Goal: Book appointment/travel/reservation

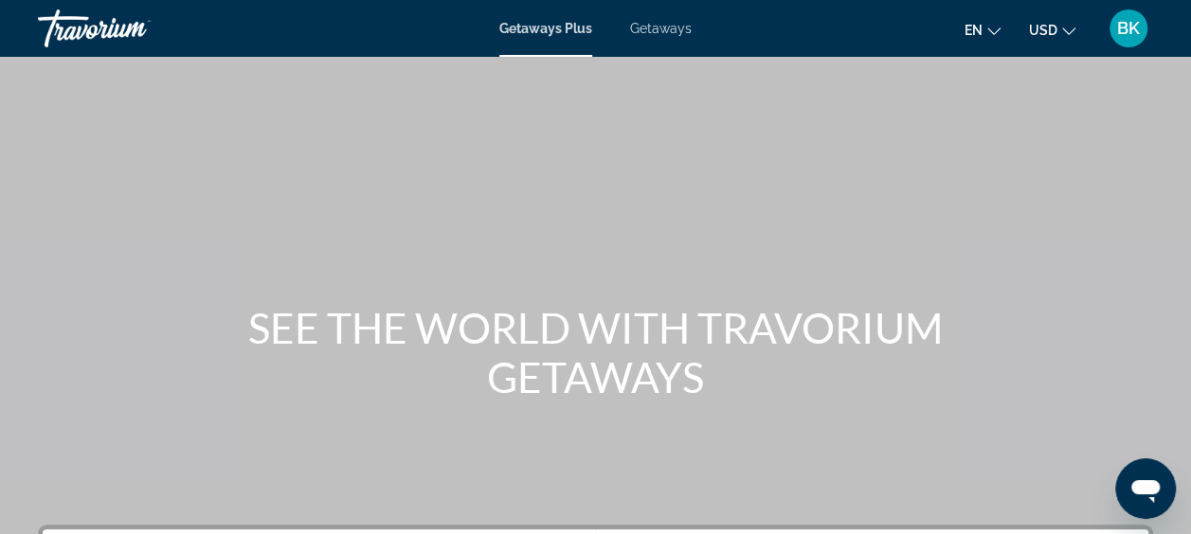
click at [659, 28] on span "Getaways" at bounding box center [661, 28] width 62 height 15
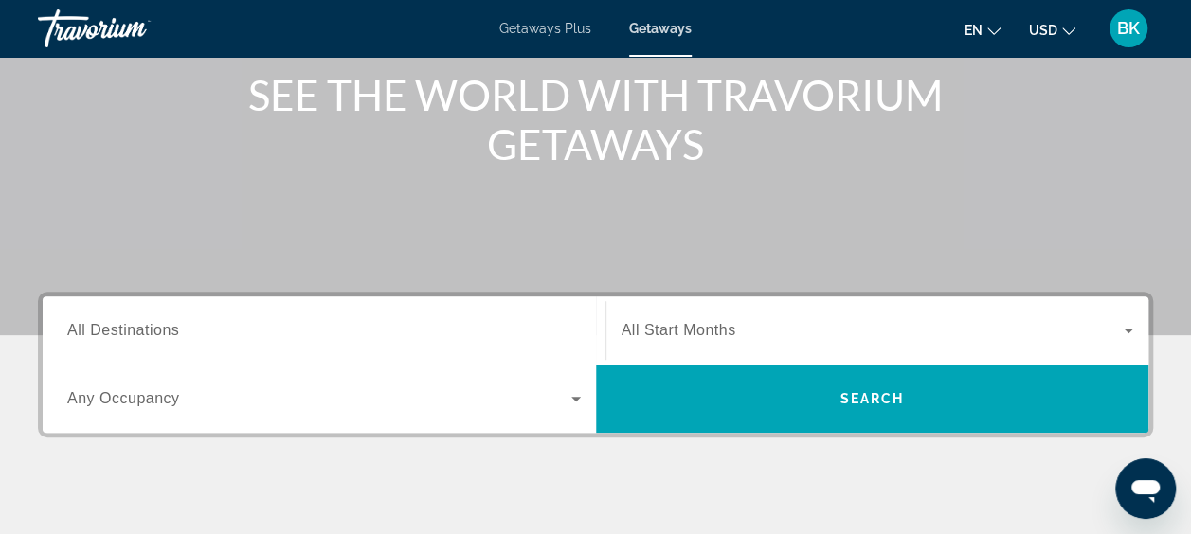
scroll to position [256, 0]
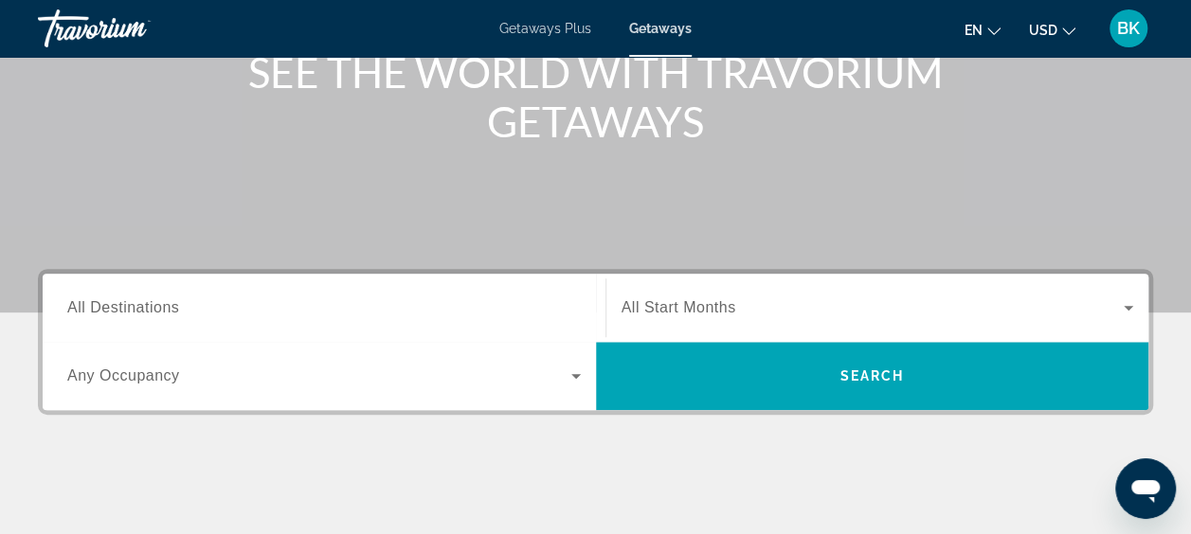
click at [165, 299] on span "All Destinations" at bounding box center [123, 307] width 112 height 16
click at [165, 299] on input "Destination All Destinations" at bounding box center [324, 309] width 514 height 23
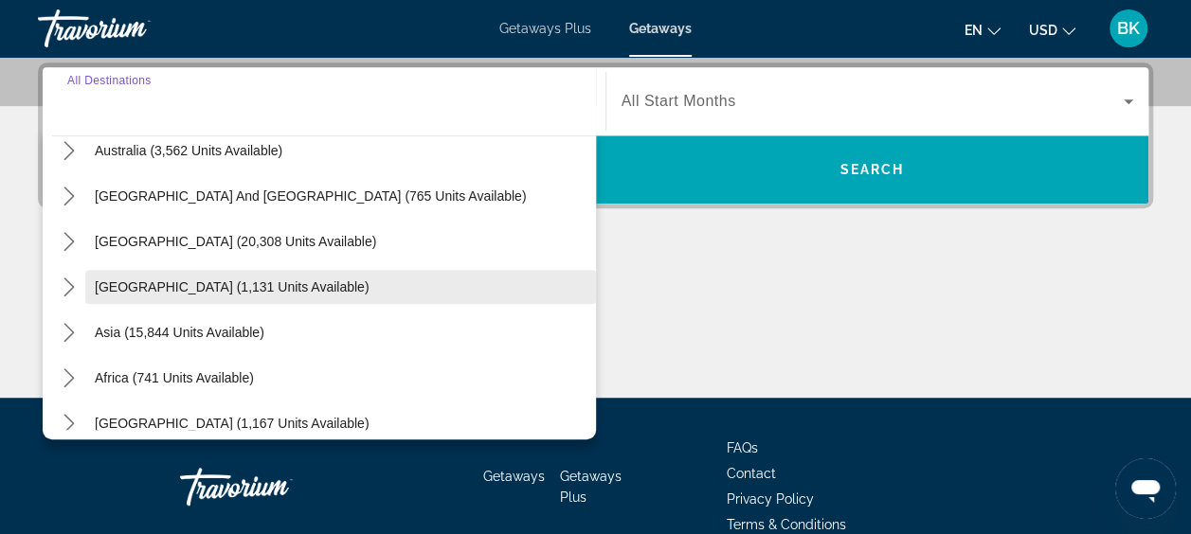
scroll to position [307, 0]
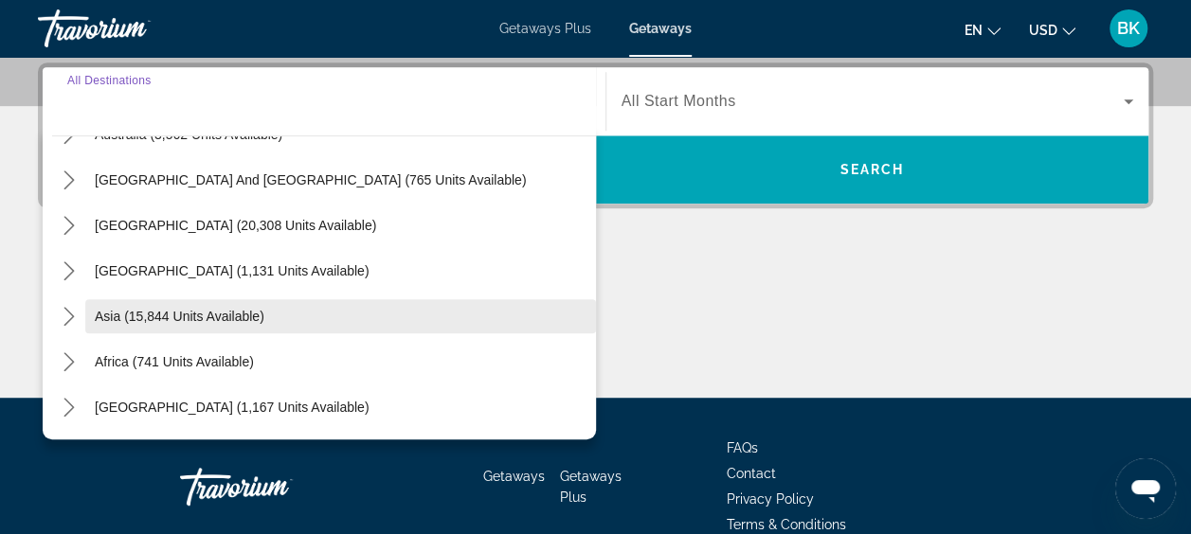
click at [140, 315] on span "Asia (15,844 units available)" at bounding box center [180, 316] width 170 height 15
type input "**********"
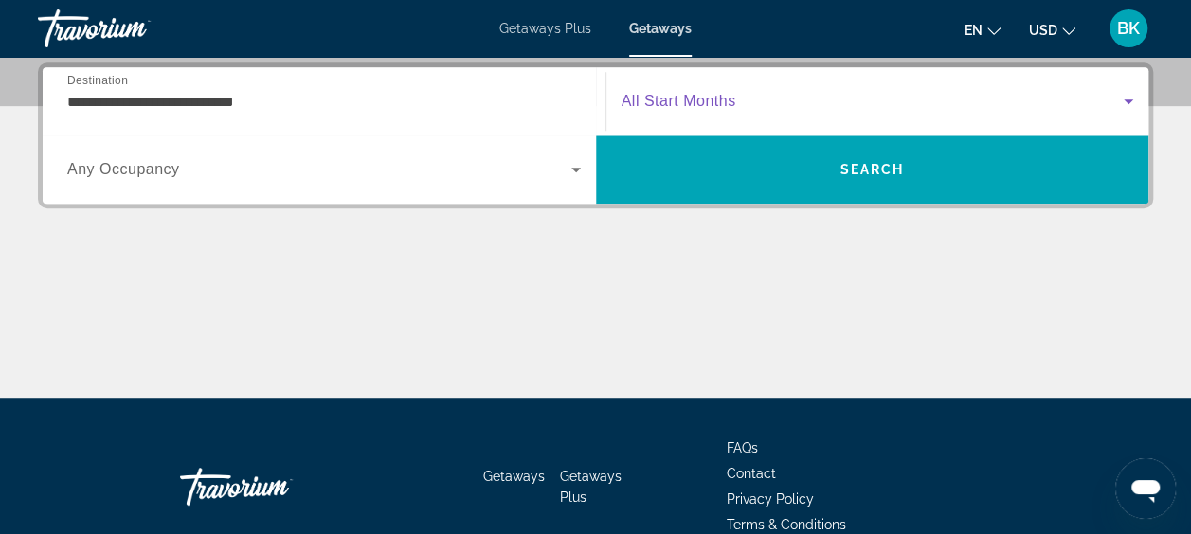
click at [771, 102] on span "Search widget" at bounding box center [873, 101] width 503 height 23
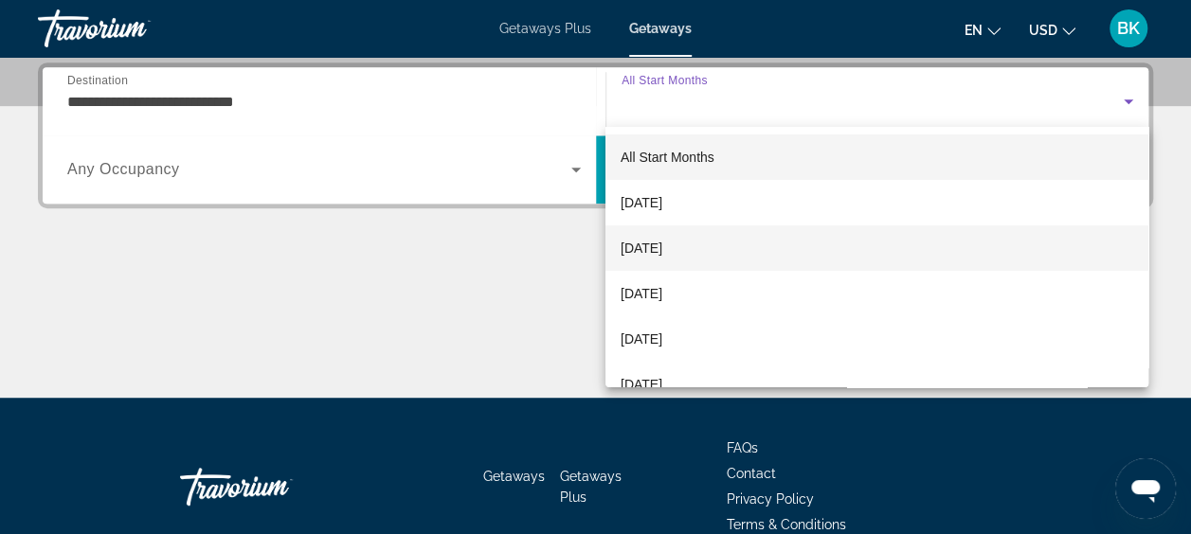
click at [662, 256] on span "[DATE]" at bounding box center [642, 248] width 42 height 23
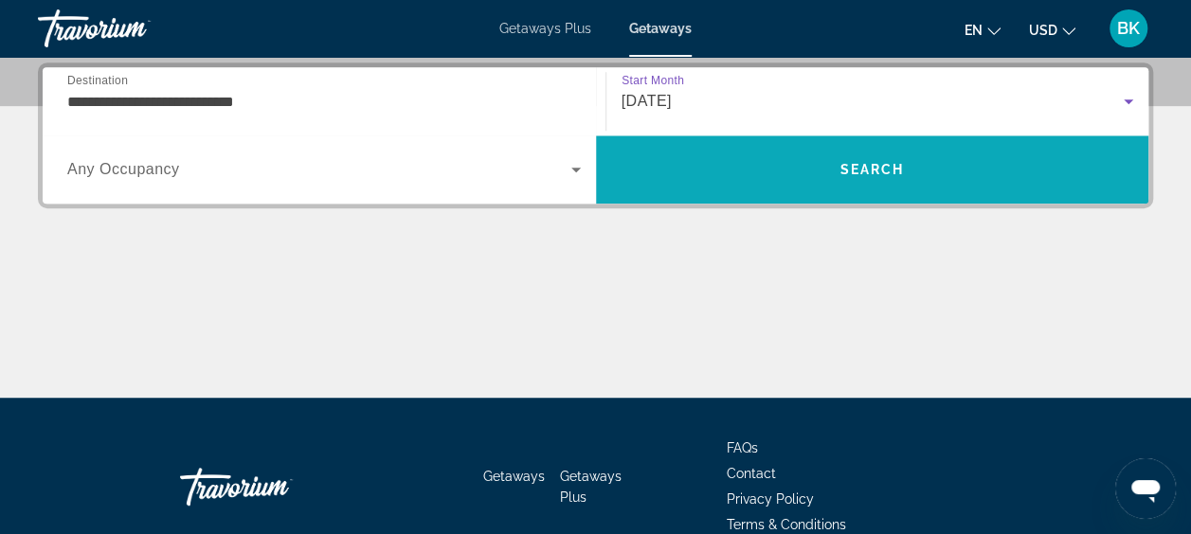
click at [817, 174] on span "Search" at bounding box center [872, 169] width 553 height 45
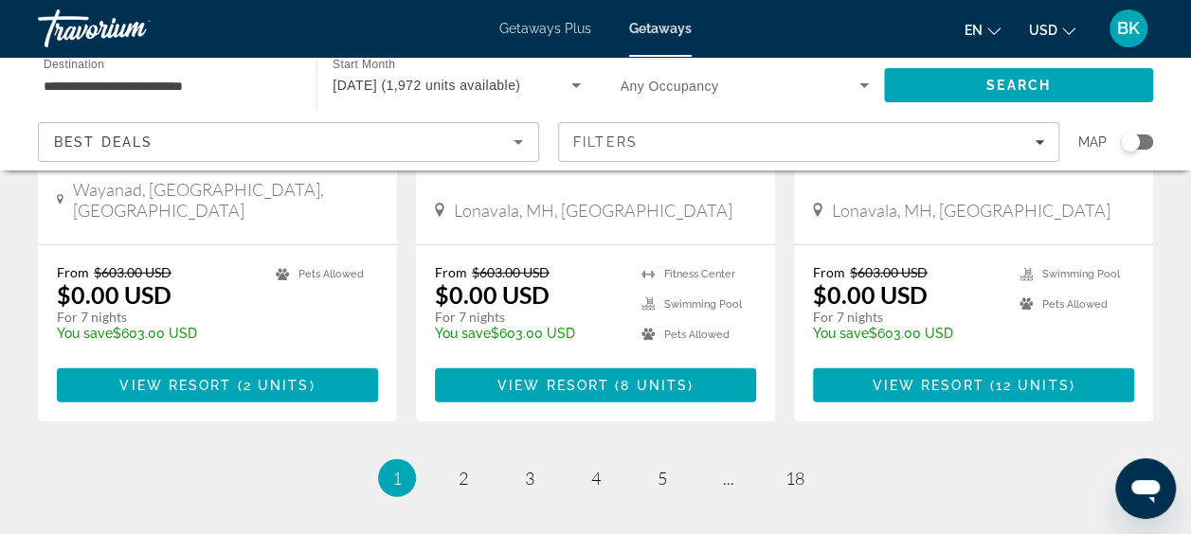
scroll to position [2533, 0]
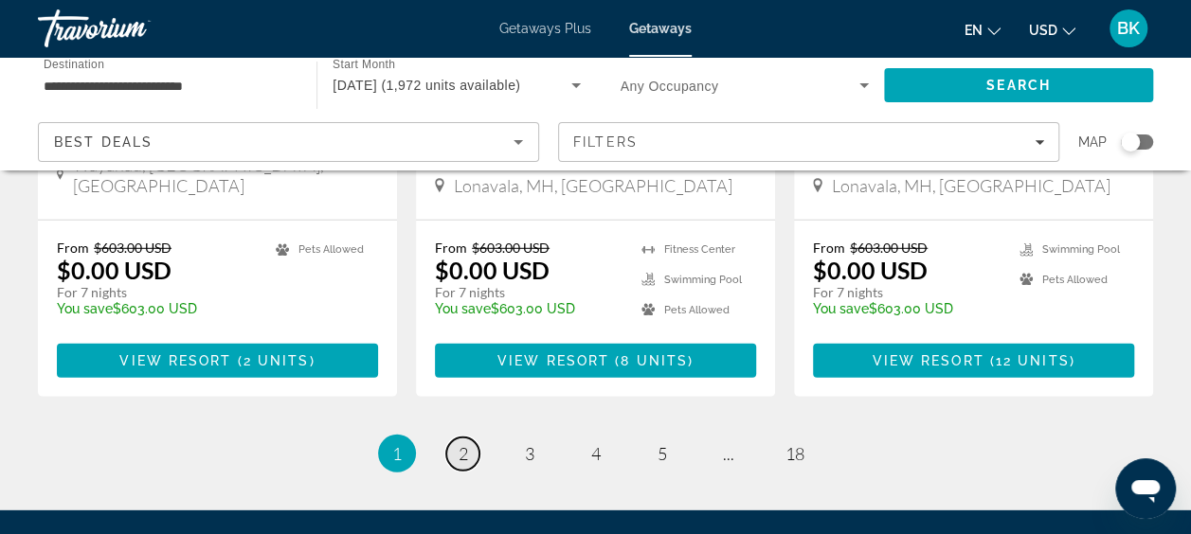
click at [462, 444] on span "2" at bounding box center [463, 454] width 9 height 21
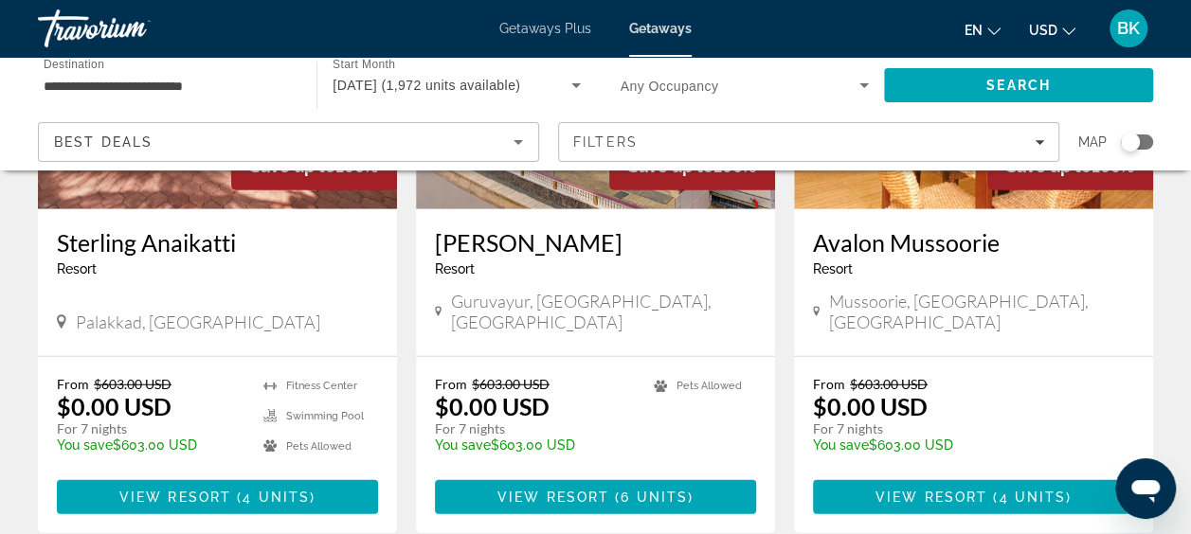
scroll to position [2381, 0]
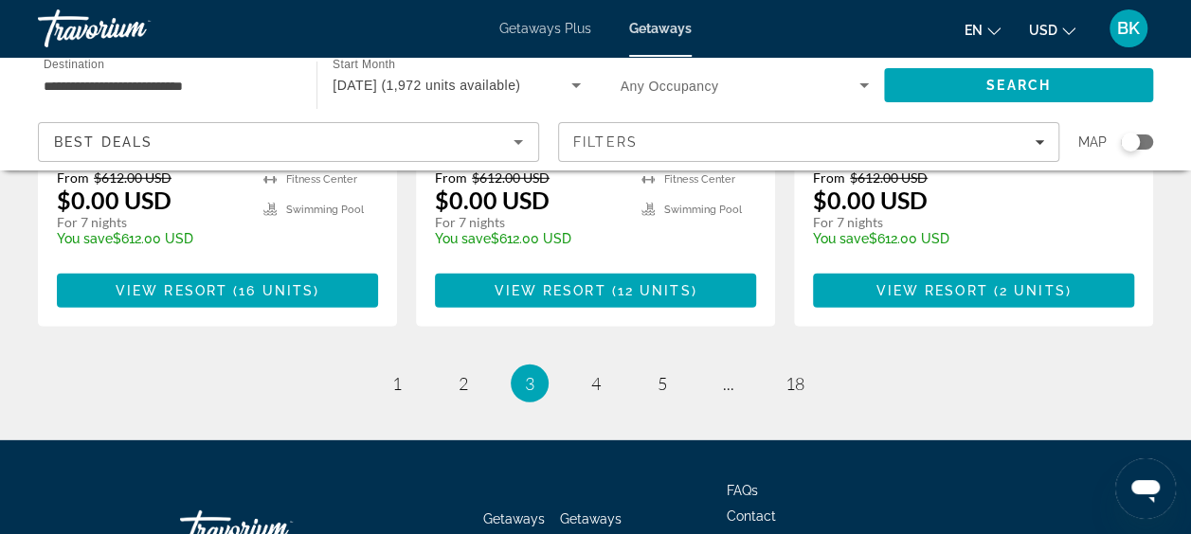
scroll to position [2633, 0]
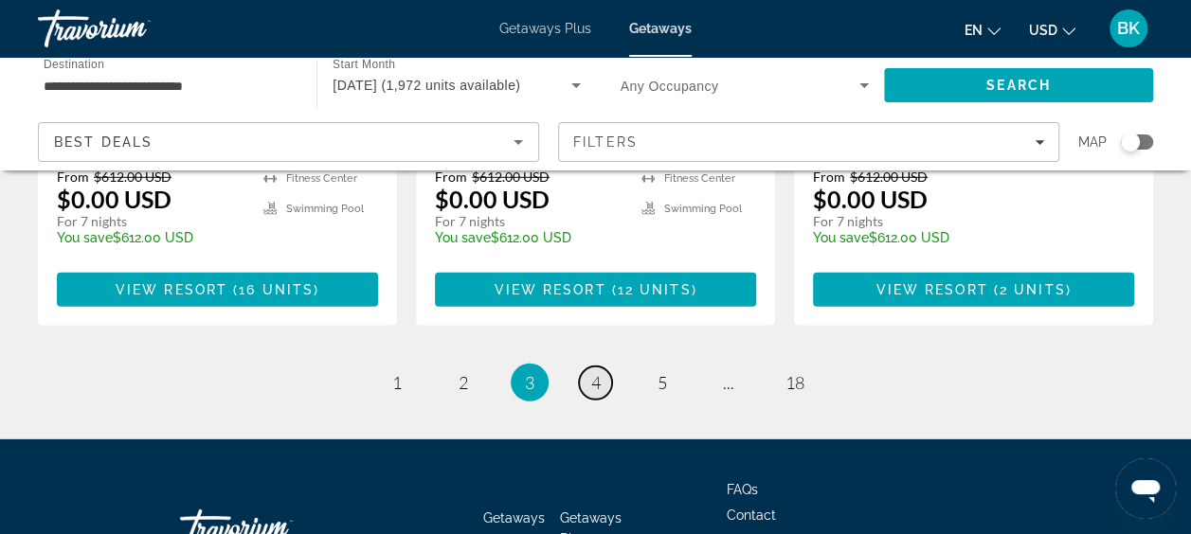
click at [592, 372] on span "4" at bounding box center [595, 382] width 9 height 21
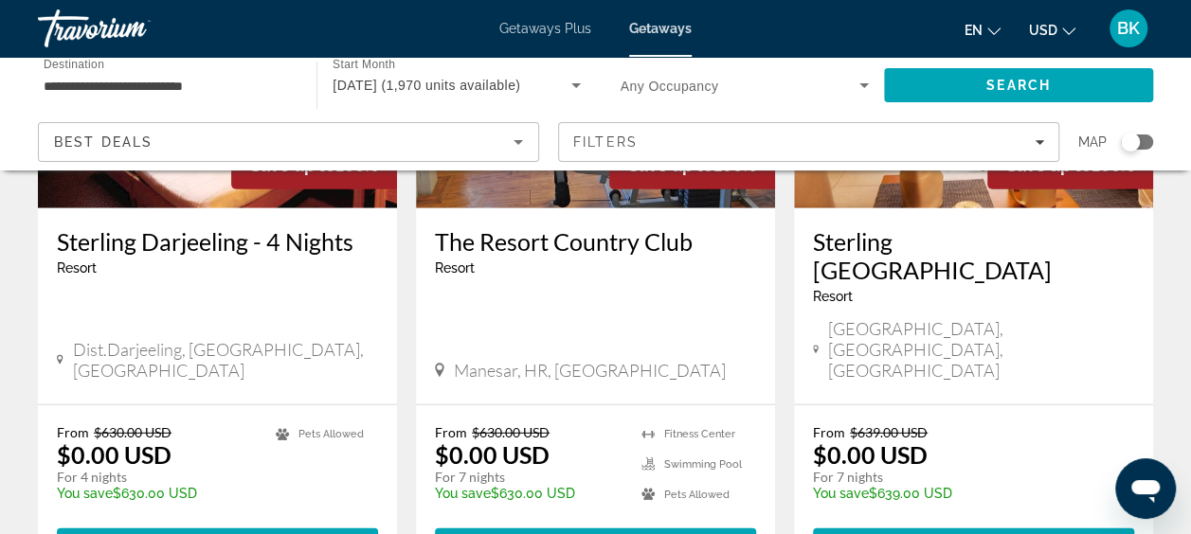
scroll to position [2417, 0]
